Goal: Information Seeking & Learning: Learn about a topic

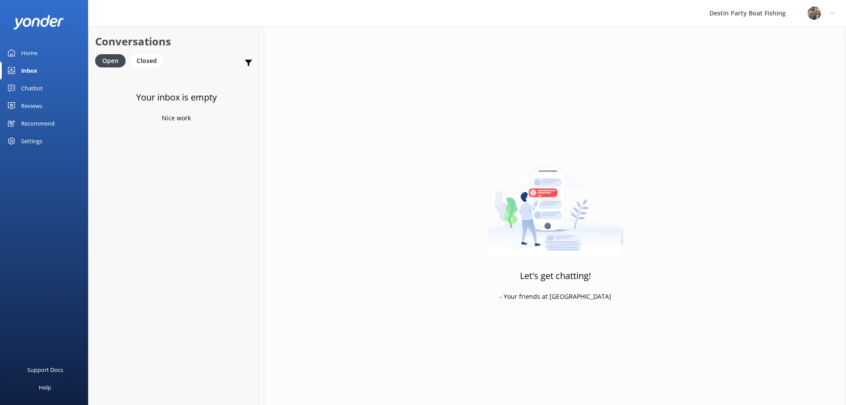
click at [35, 111] on div "Reviews" at bounding box center [31, 106] width 21 height 18
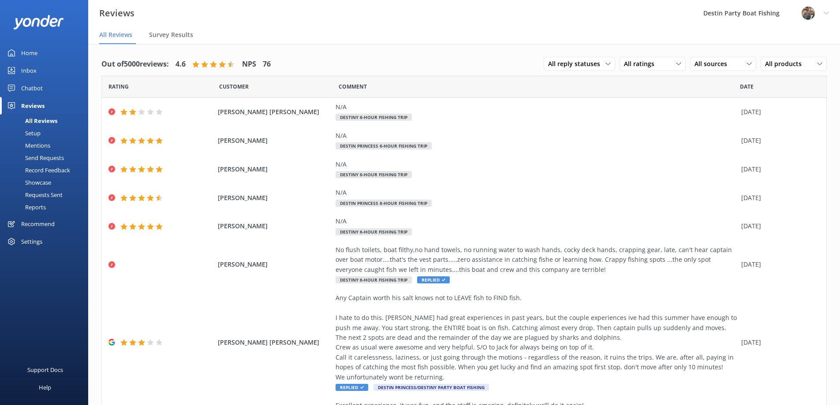
click at [28, 68] on div "Inbox" at bounding box center [28, 71] width 15 height 18
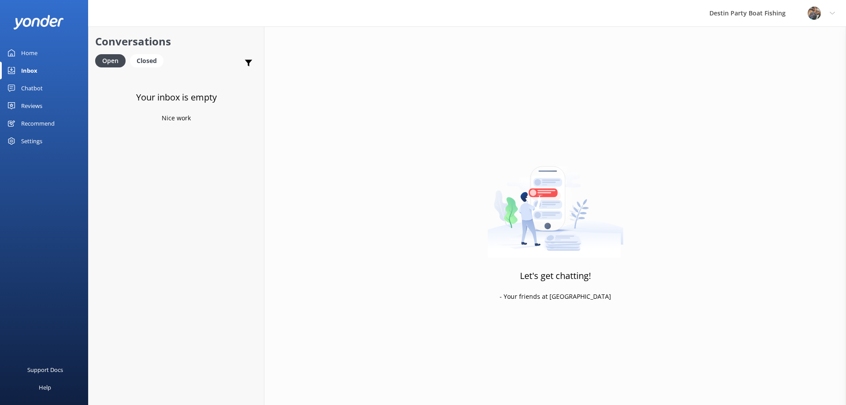
click at [37, 56] on div "Home" at bounding box center [29, 53] width 16 height 18
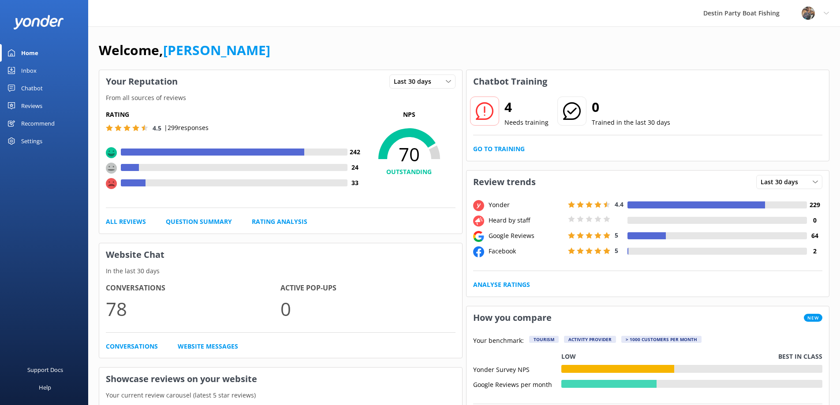
click at [15, 71] on link "Inbox" at bounding box center [44, 71] width 88 height 18
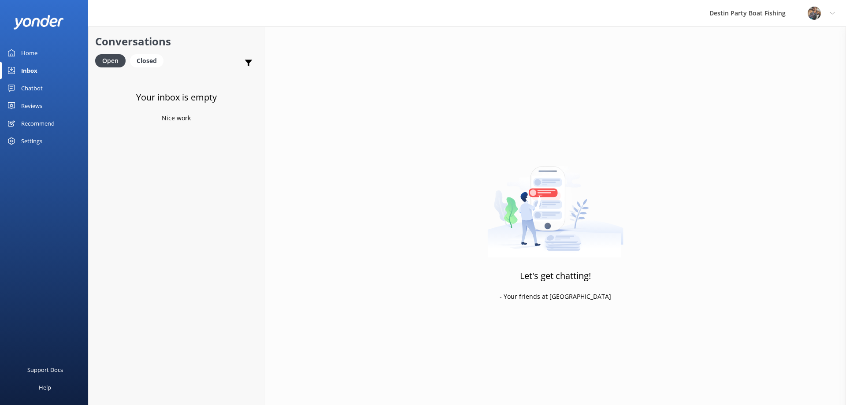
click at [18, 49] on link "Home" at bounding box center [44, 53] width 88 height 18
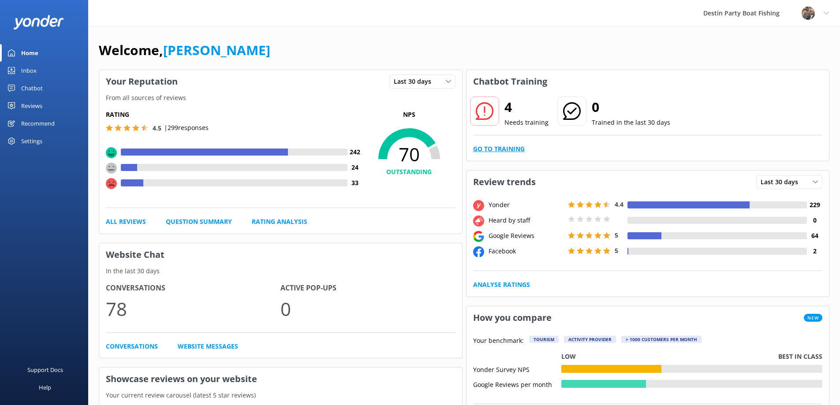
click at [490, 149] on link "Go to Training" at bounding box center [499, 149] width 52 height 10
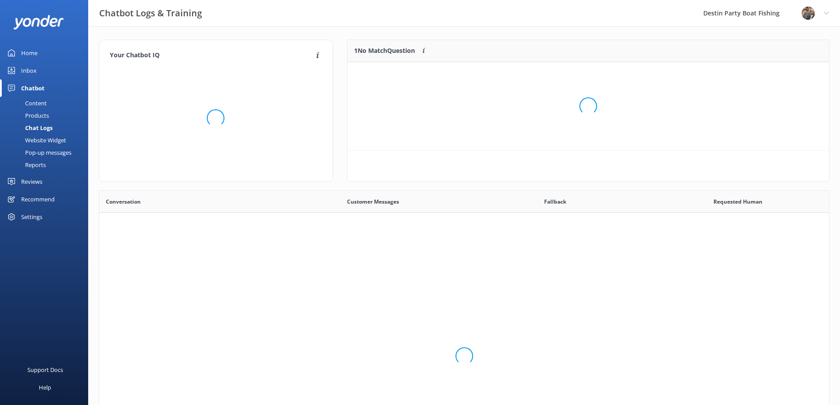
scroll to position [302, 723]
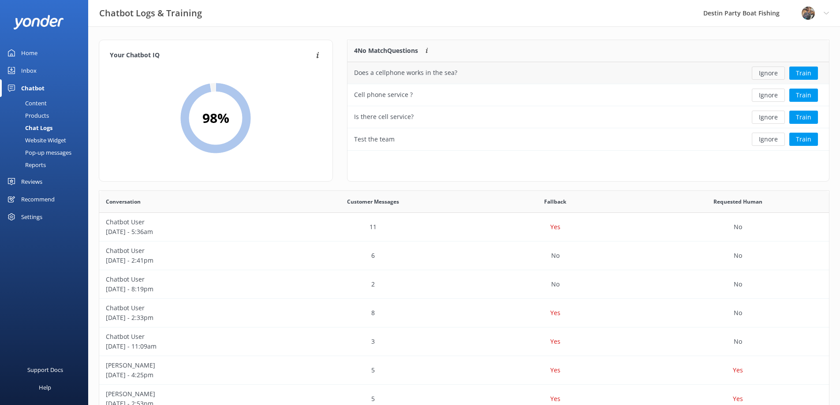
click at [767, 75] on button "Ignore" at bounding box center [767, 73] width 33 height 13
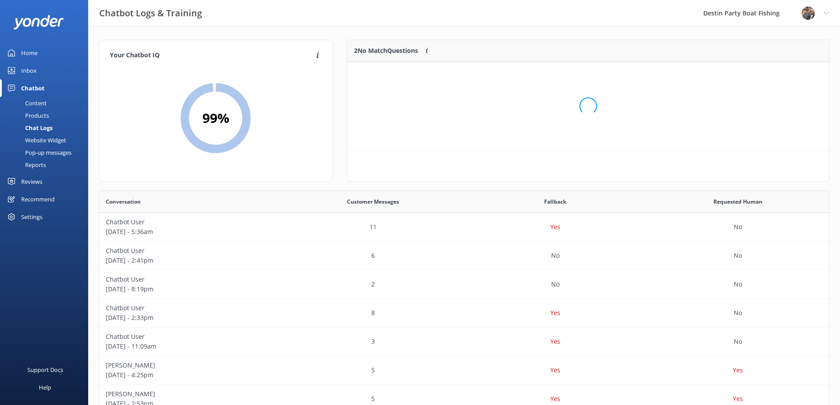
scroll to position [60, 475]
click at [767, 75] on button "Ignore" at bounding box center [767, 73] width 33 height 13
